Goal: Book appointment/travel/reservation

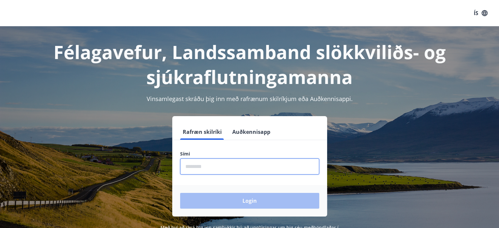
click at [214, 165] on input "phone" at bounding box center [249, 166] width 139 height 16
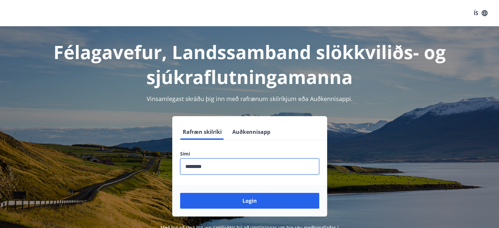
type input "********"
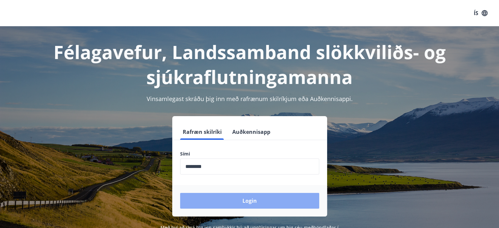
click at [227, 206] on button "Login" at bounding box center [249, 201] width 139 height 16
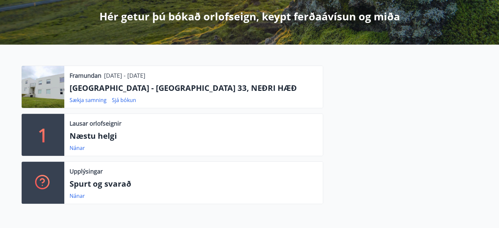
scroll to position [120, 0]
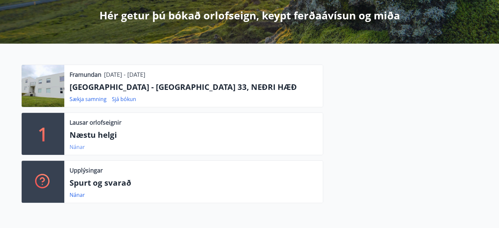
click at [81, 147] on link "Nánar" at bounding box center [77, 146] width 15 height 7
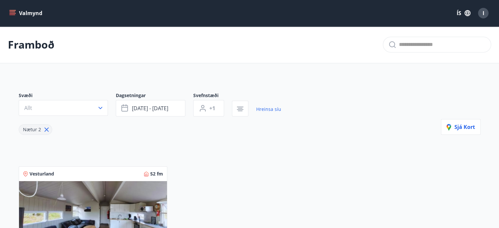
scroll to position [27, 0]
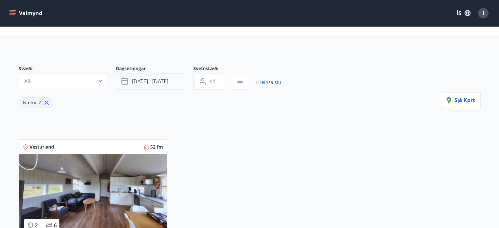
click at [171, 84] on button "okt 10 - okt 13" at bounding box center [151, 81] width 70 height 16
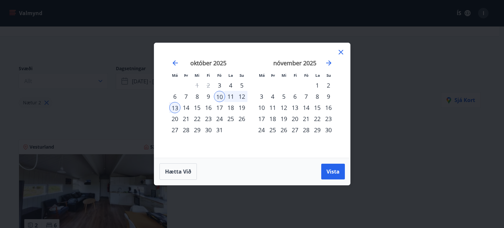
click at [220, 118] on div "24" at bounding box center [219, 118] width 11 height 11
click at [175, 128] on div "27" at bounding box center [174, 129] width 11 height 11
click at [336, 171] on span "Vista" at bounding box center [332, 171] width 13 height 7
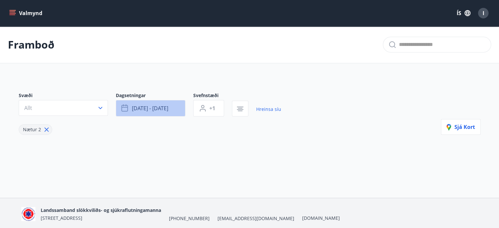
click at [150, 110] on span "okt 24 - okt 27" at bounding box center [150, 108] width 36 height 7
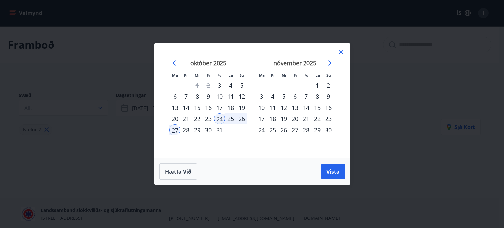
click at [241, 120] on div "26" at bounding box center [241, 118] width 11 height 11
click at [216, 119] on div "24" at bounding box center [219, 118] width 11 height 11
click at [240, 118] on div "26" at bounding box center [241, 118] width 11 height 11
click at [332, 173] on span "Vista" at bounding box center [332, 171] width 13 height 7
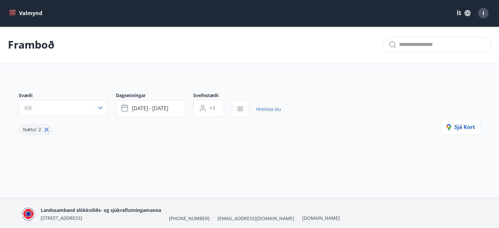
click at [44, 130] on icon at bounding box center [46, 129] width 7 height 7
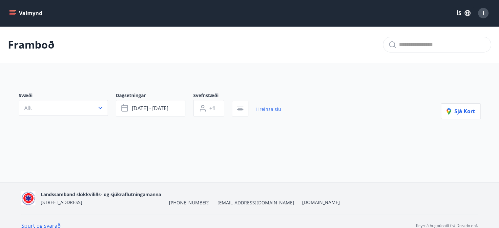
type input "*"
click at [24, 19] on div "Valmynd ÍS I" at bounding box center [249, 13] width 483 height 16
click at [18, 14] on button "Valmynd" at bounding box center [26, 13] width 37 height 12
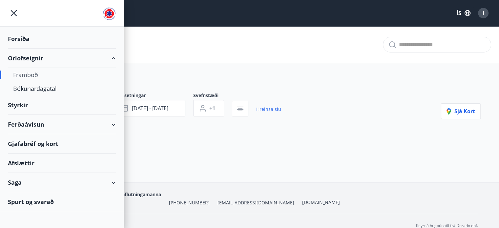
click at [26, 54] on div "Orlofseignir" at bounding box center [62, 58] width 108 height 19
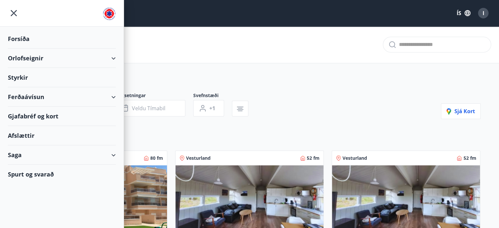
click at [31, 66] on div "Orlofseignir" at bounding box center [62, 58] width 108 height 19
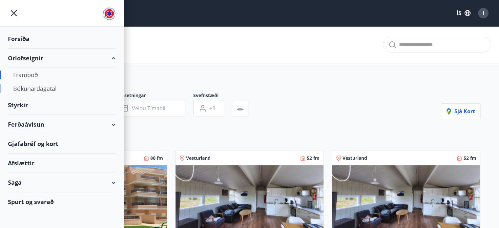
click at [29, 88] on div "Bókunardagatal" at bounding box center [61, 89] width 97 height 14
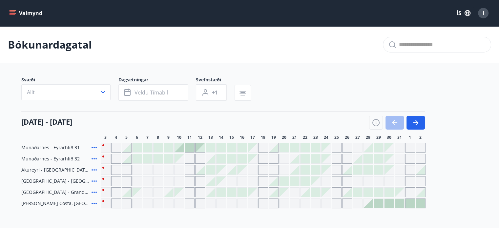
scroll to position [61, 0]
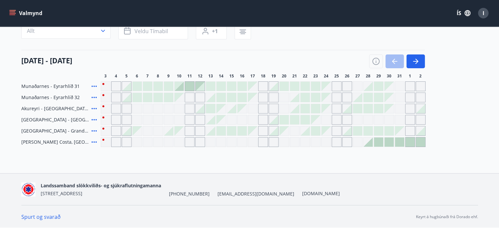
click at [325, 87] on div "Gráir dagar eru ekki bókanlegir" at bounding box center [325, 86] width 9 height 9
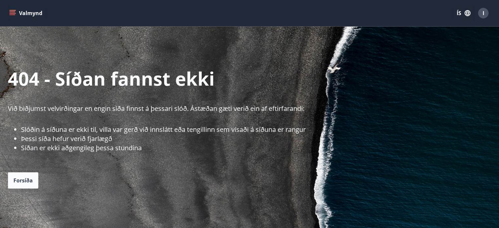
click at [22, 19] on button "Valmynd" at bounding box center [26, 13] width 37 height 12
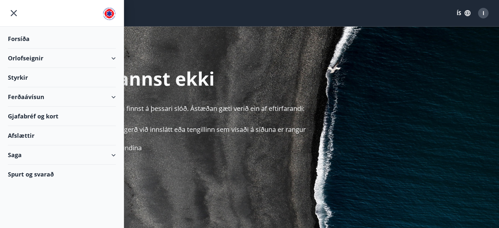
click at [22, 61] on div "Orlofseignir" at bounding box center [62, 58] width 108 height 19
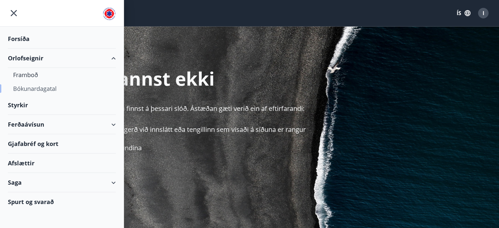
click at [22, 87] on div "Bókunardagatal" at bounding box center [61, 89] width 97 height 14
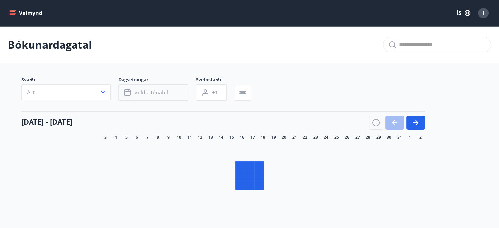
click at [161, 99] on button "Veldu tímabil" at bounding box center [153, 92] width 70 height 16
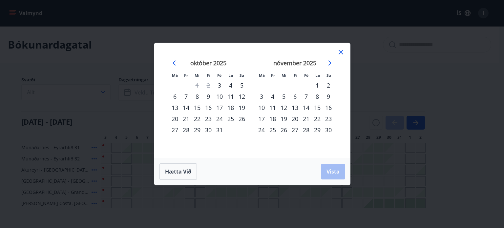
click at [326, 67] on div "nóvember 2025" at bounding box center [295, 65] width 78 height 29
click at [333, 64] on div "nóvember 2025" at bounding box center [295, 65] width 78 height 29
click at [330, 64] on icon "Move forward to switch to the next month." at bounding box center [329, 63] width 8 height 8
click at [331, 65] on icon "Move forward to switch to the next month." at bounding box center [329, 63] width 8 height 8
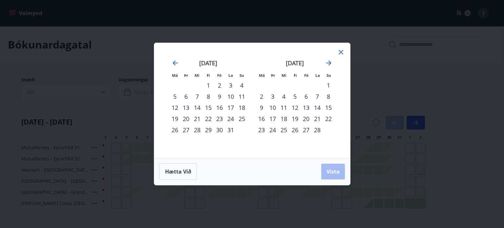
click at [286, 117] on div "18" at bounding box center [283, 118] width 11 height 11
click at [329, 117] on div "22" at bounding box center [328, 118] width 11 height 11
click at [334, 168] on span "Vista" at bounding box center [332, 171] width 13 height 7
